Goal: Navigation & Orientation: Go to known website

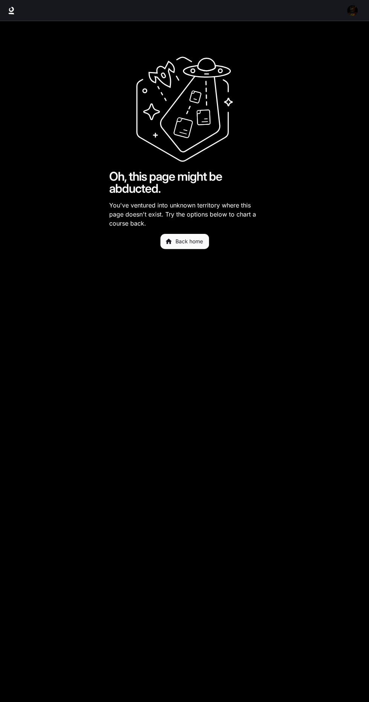
click at [192, 244] on link "Back home" at bounding box center [185, 241] width 49 height 15
